Goal: Task Accomplishment & Management: Use online tool/utility

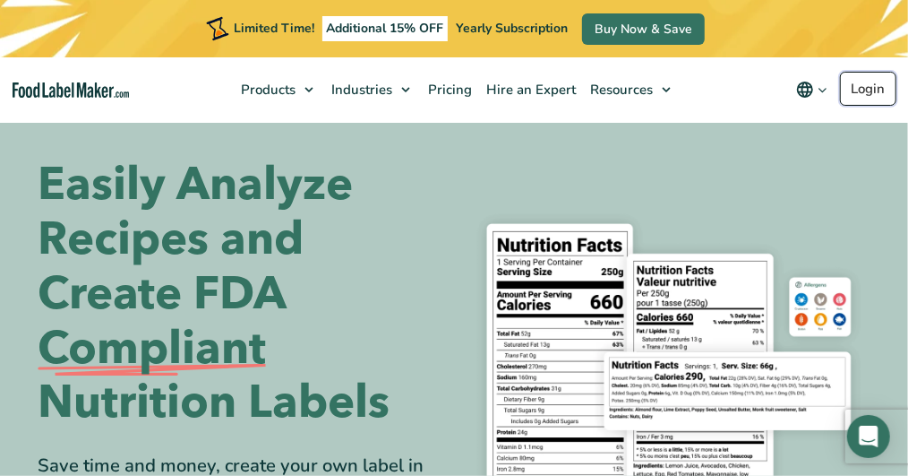
click at [853, 84] on link "Login" at bounding box center [868, 89] width 56 height 34
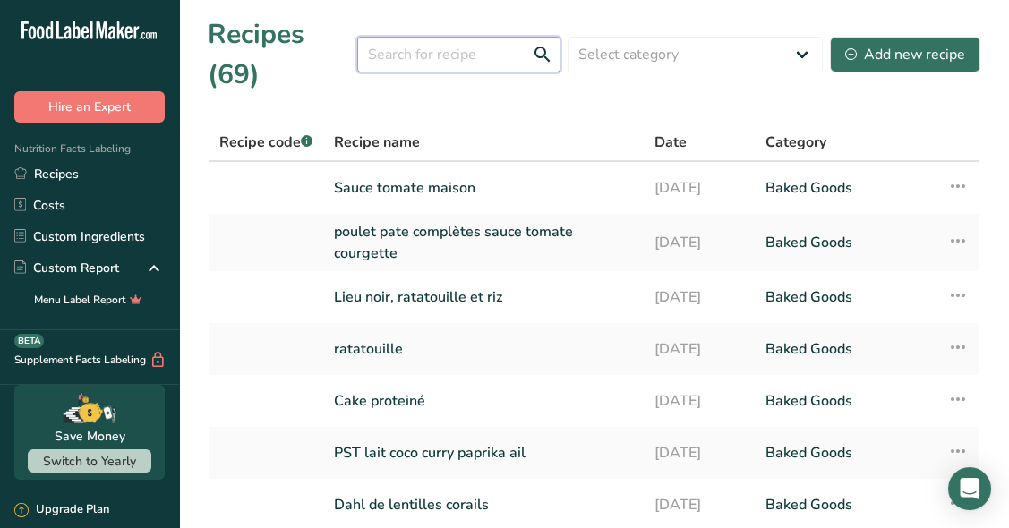
click at [403, 53] on input "text" at bounding box center [458, 55] width 203 height 36
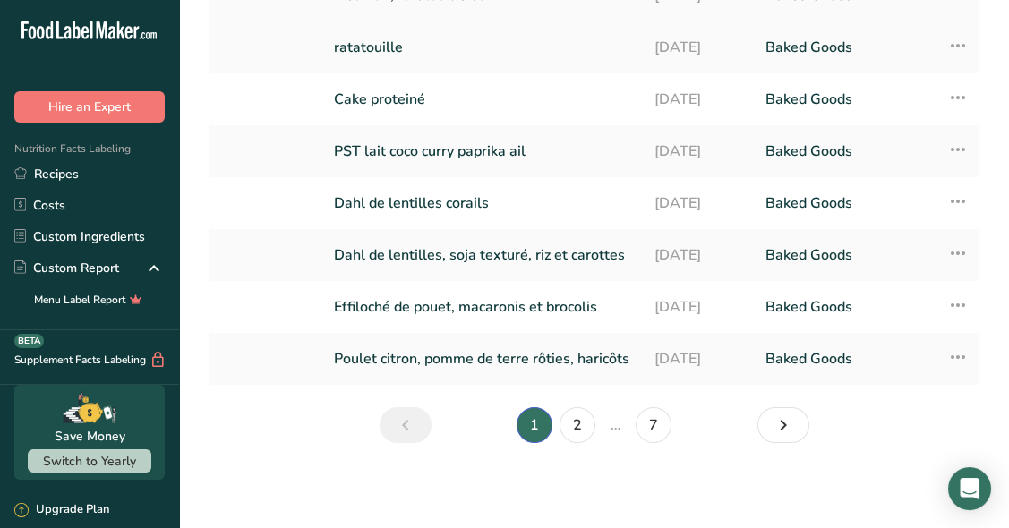
scroll to position [301, 0]
click at [578, 435] on link "2" at bounding box center [578, 426] width 36 height 36
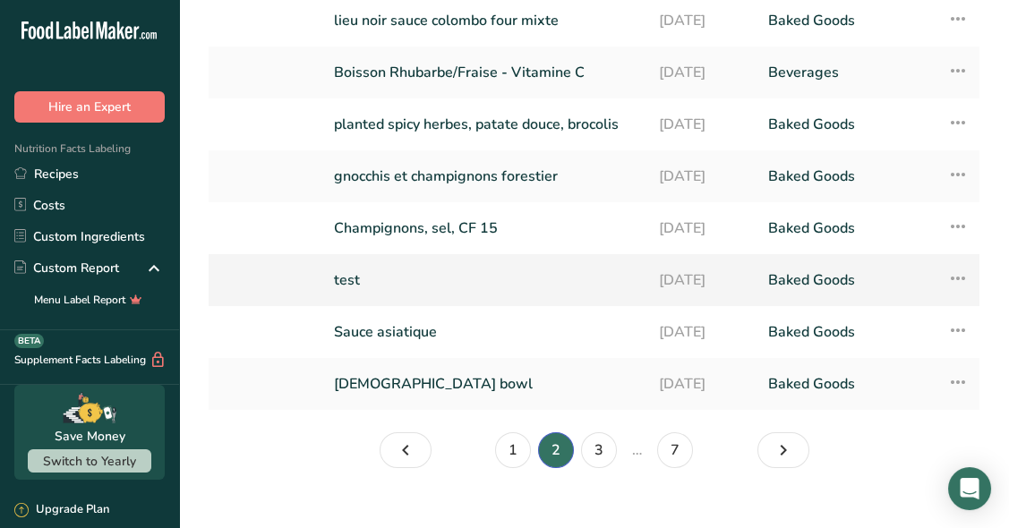
scroll to position [284, 0]
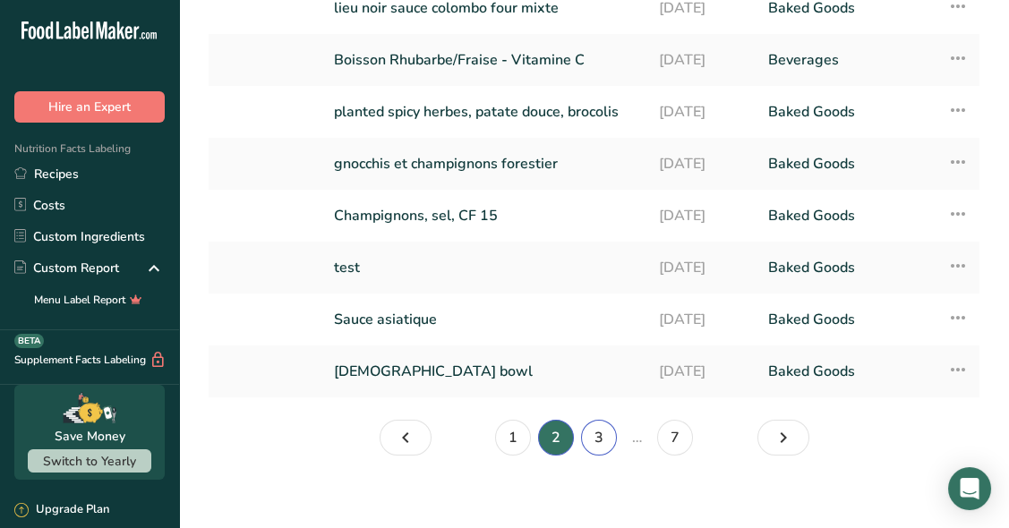
click at [605, 438] on link "3" at bounding box center [599, 438] width 36 height 36
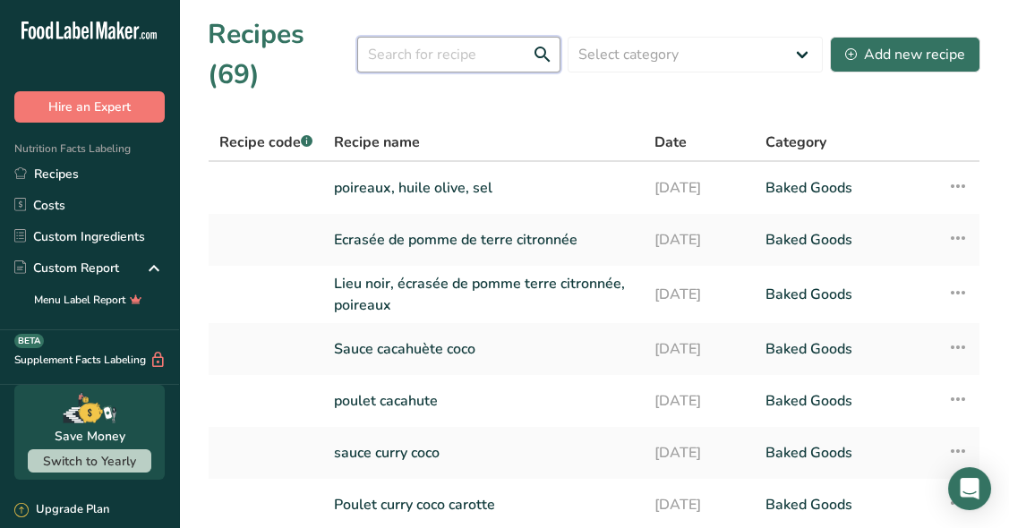
click at [385, 48] on input "text" at bounding box center [458, 55] width 203 height 36
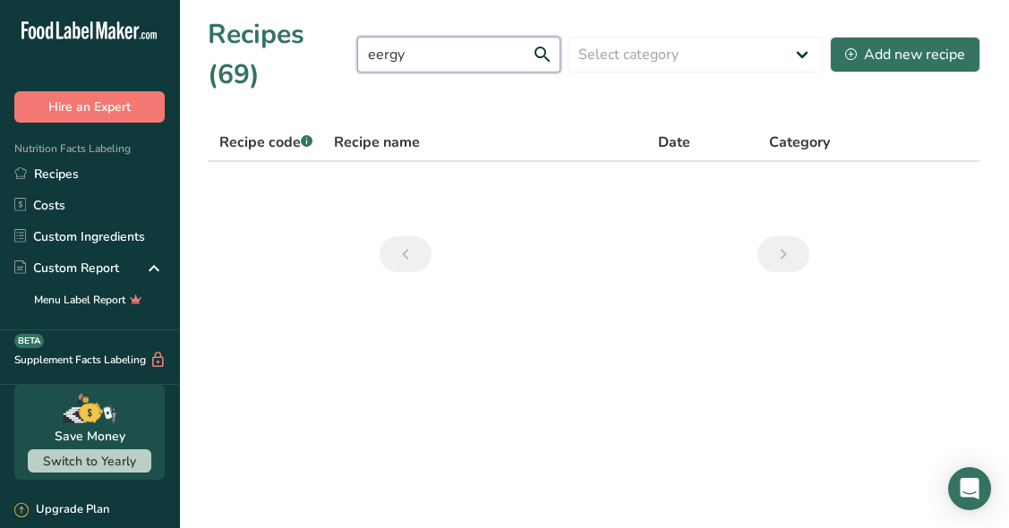
click at [381, 54] on input "eergy" at bounding box center [458, 55] width 203 height 36
type input "energy"
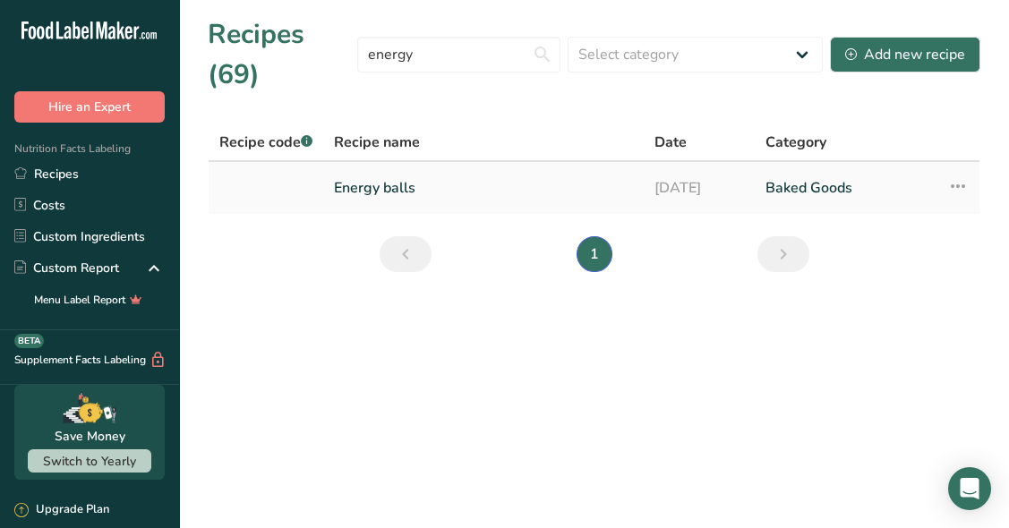
click at [406, 192] on link "Energy balls" at bounding box center [483, 188] width 299 height 38
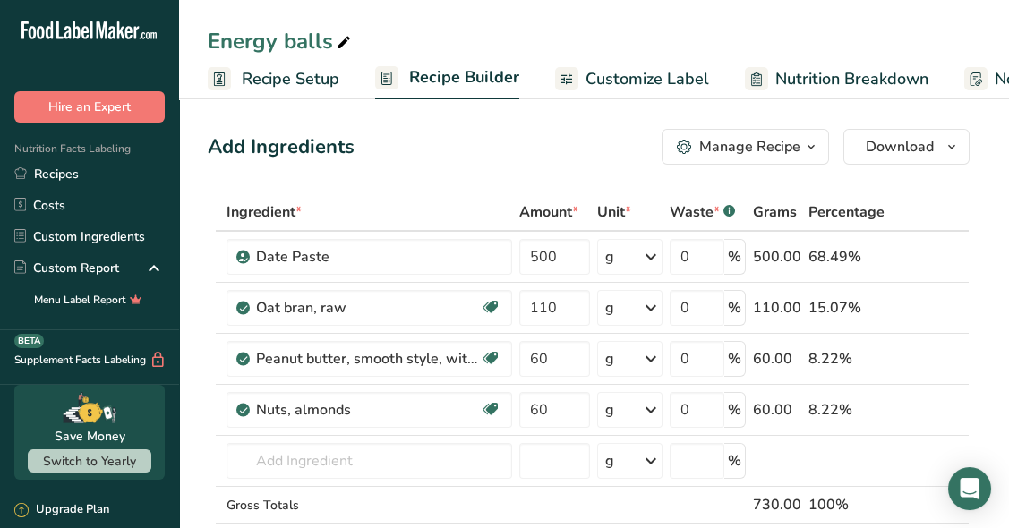
scroll to position [52, 0]
